Goal: Information Seeking & Learning: Learn about a topic

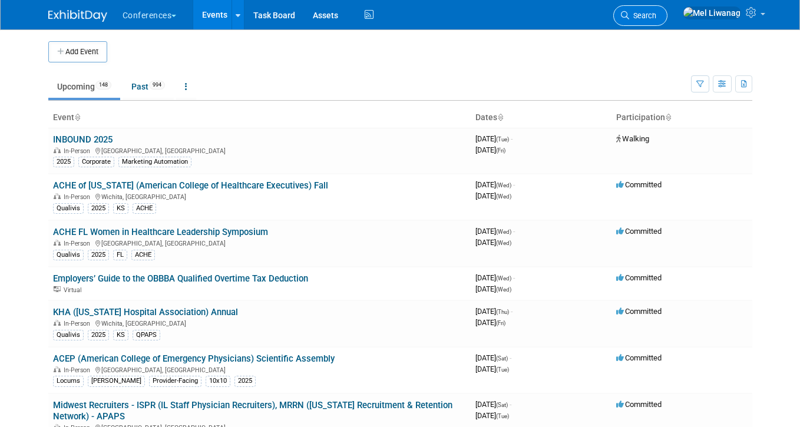
click at [667, 21] on link "Search" at bounding box center [640, 15] width 54 height 21
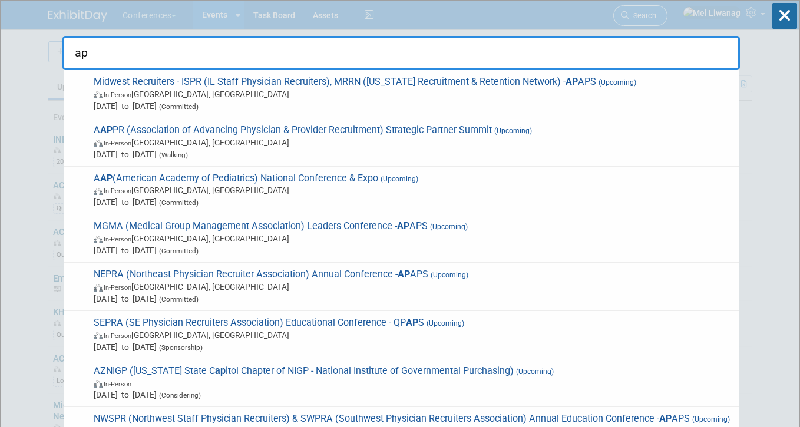
type input "a"
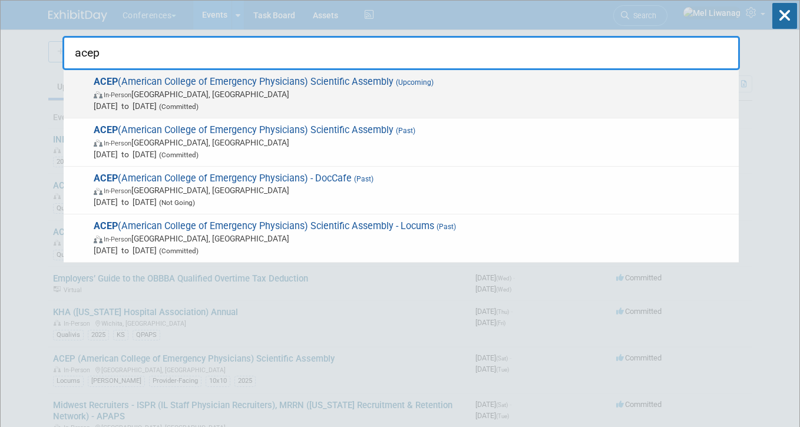
type input "acep"
click at [382, 77] on span "ACEP (American College of Emergency Physicians) Scientific Assembly (Upcoming) …" at bounding box center [411, 94] width 642 height 36
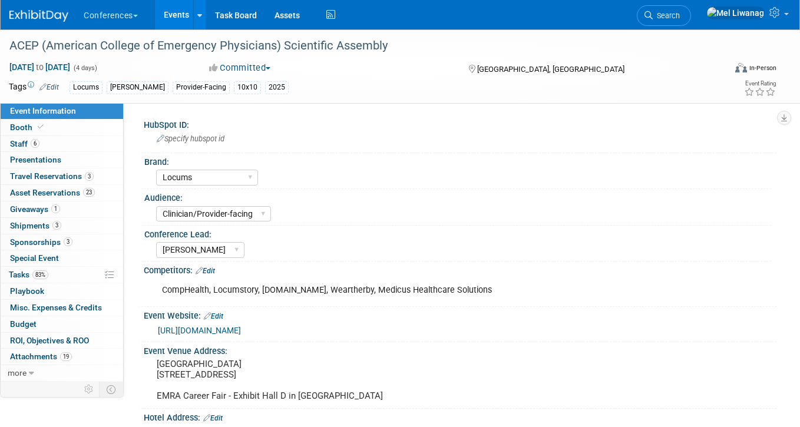
select select "Locums"
select select "Clinician/Provider-facing"
select select "Mel"
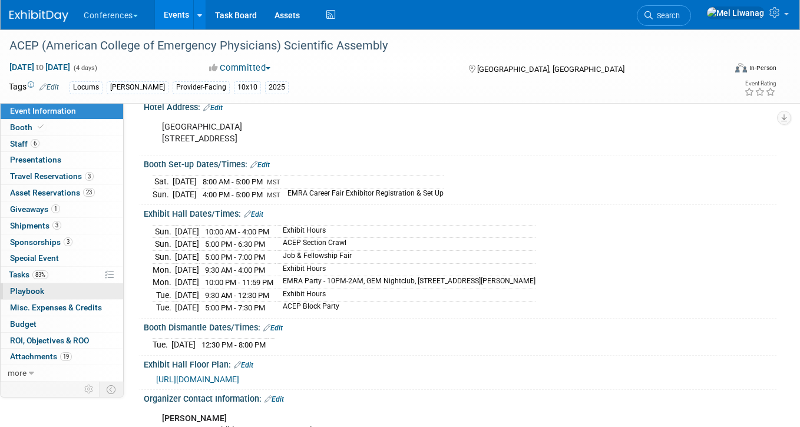
scroll to position [311, 0]
click at [680, 14] on span "Search" at bounding box center [665, 15] width 27 height 9
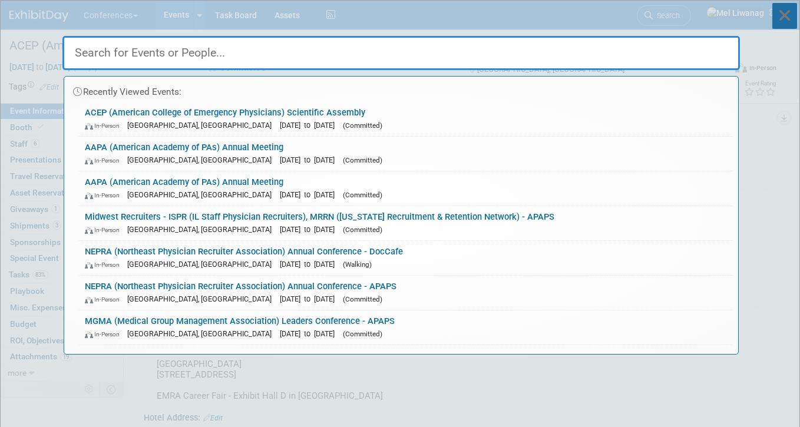
click at [791, 16] on icon at bounding box center [784, 16] width 25 height 26
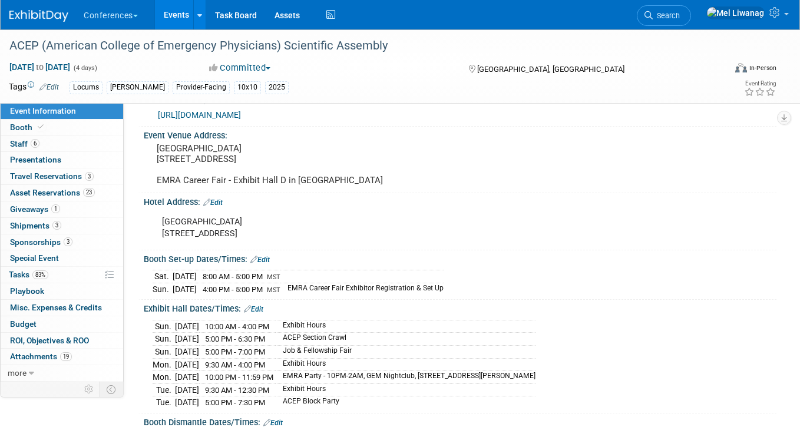
scroll to position [223, 0]
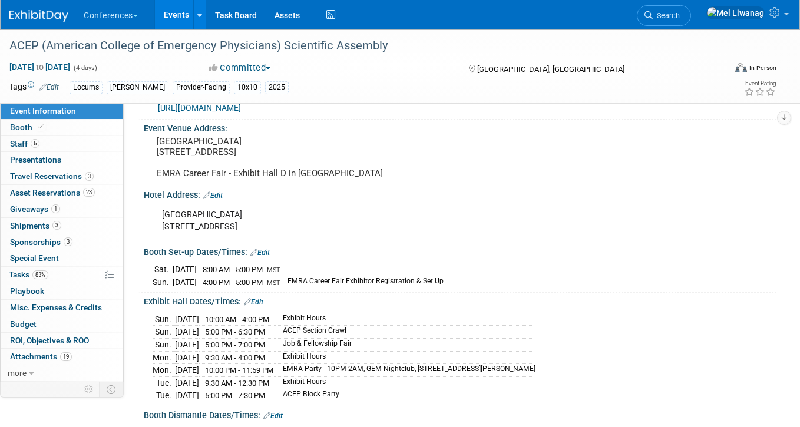
click at [353, 103] on div "ACEP (American College of Emergency Physicians) Scientific Assembly Sep 6, 2025…" at bounding box center [400, 66] width 800 height 74
click at [241, 109] on link "https://www.acep.org/sa/experience/schedule-overview" at bounding box center [199, 107] width 83 height 9
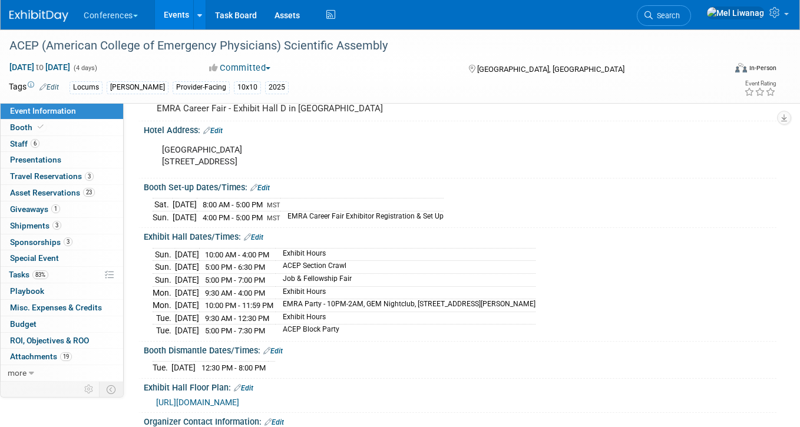
scroll to position [289, 0]
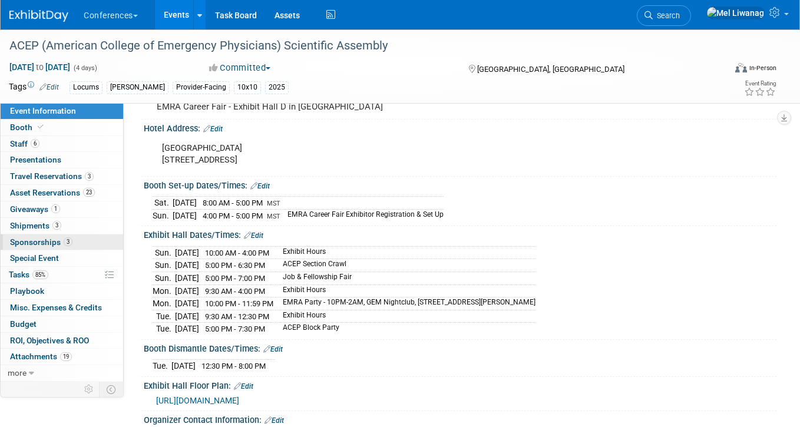
click at [61, 239] on span "Sponsorships 3" at bounding box center [41, 241] width 62 height 9
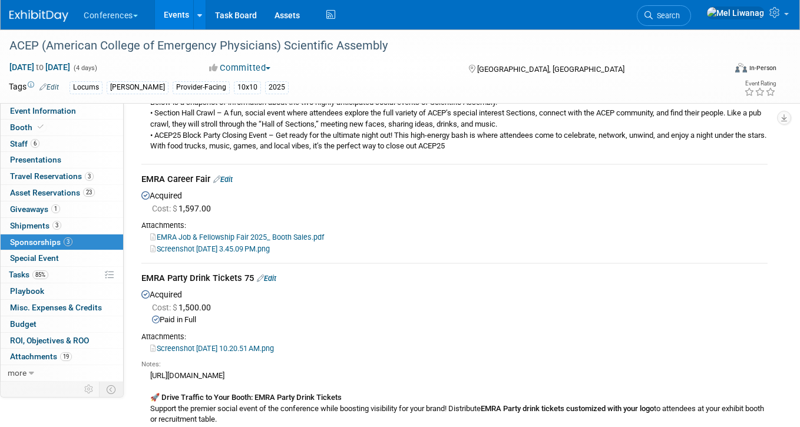
scroll to position [380, 0]
click at [92, 107] on link "Event Information" at bounding box center [62, 111] width 122 height 16
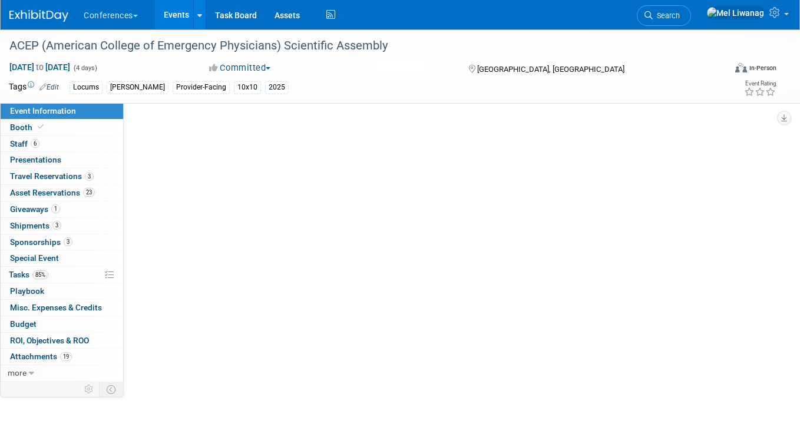
select select "Locums"
select select "Clinician/Provider-facing"
select select "Mel"
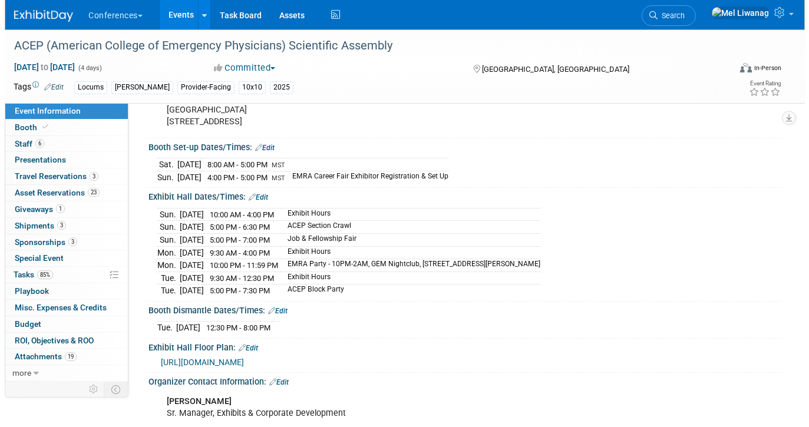
scroll to position [328, 0]
